Goal: Find contact information: Obtain details needed to contact an individual or organization

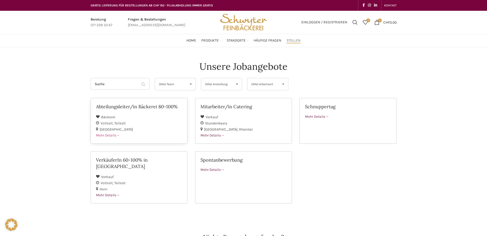
click at [120, 135] on span at bounding box center [118, 135] width 4 height 4
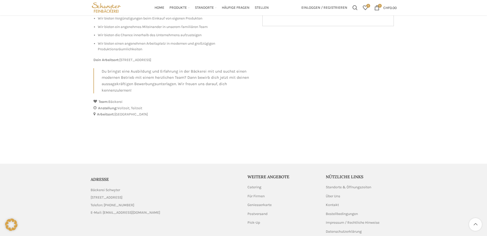
scroll to position [294, 0]
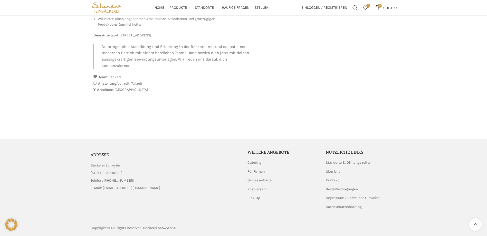
drag, startPoint x: 90, startPoint y: 173, endPoint x: 154, endPoint y: 175, distance: 64.7
click at [154, 175] on div "ADRESSE Bäckerei Schwyter Schuppisstrasse 17, 9016 St. Gallen Telefon: 071 228 …" at bounding box center [165, 171] width 154 height 44
copy span "[STREET_ADDRESS]"
